Goal: Information Seeking & Learning: Understand process/instructions

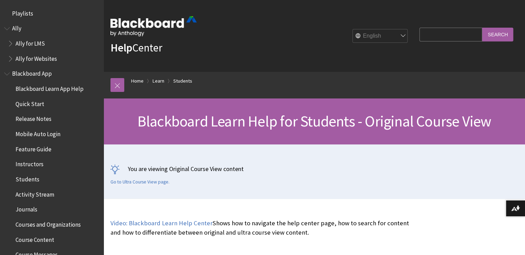
scroll to position [83, 0]
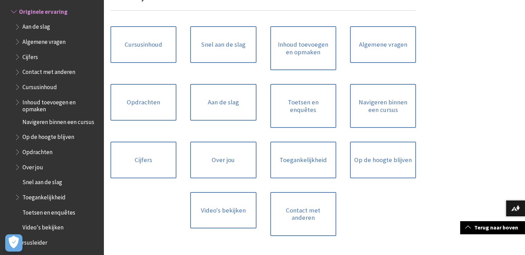
scroll to position [621, 0]
click at [382, 166] on link "Op de hoogte blijven" at bounding box center [383, 159] width 66 height 37
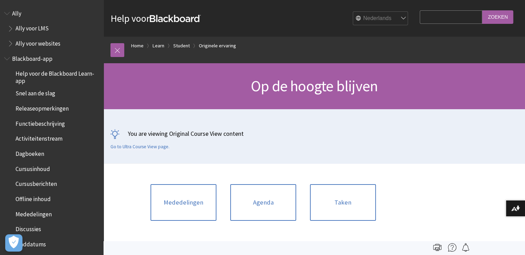
scroll to position [864, 0]
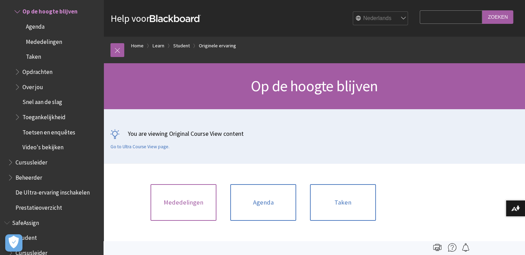
click at [183, 203] on link "Mededelingen" at bounding box center [183, 202] width 66 height 37
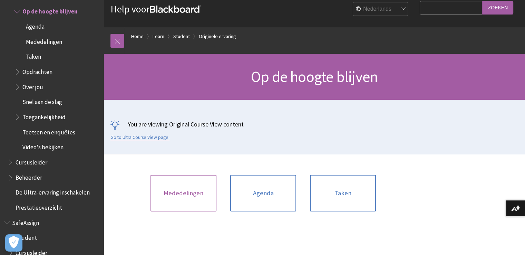
scroll to position [15, 0]
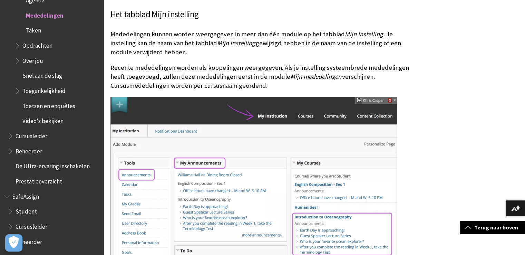
scroll to position [342, 0]
